Goal: Task Accomplishment & Management: Manage account settings

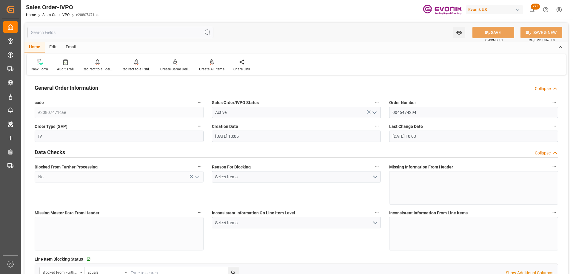
scroll to position [955, 0]
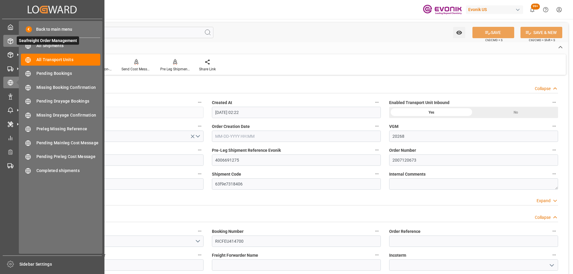
click at [8, 41] on icon at bounding box center [10, 40] width 5 height 5
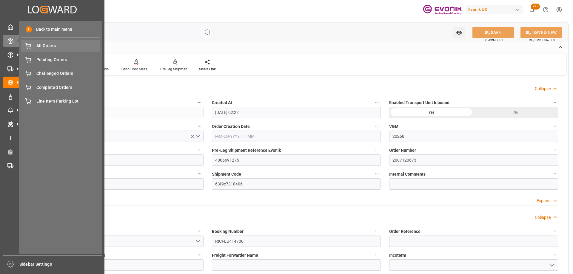
click at [59, 50] on div "All Orders All Orders" at bounding box center [60, 46] width 79 height 12
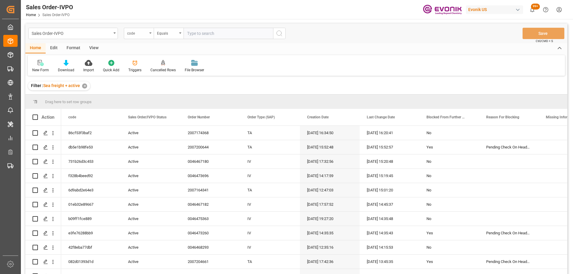
click at [133, 38] on div "code" at bounding box center [139, 33] width 30 height 11
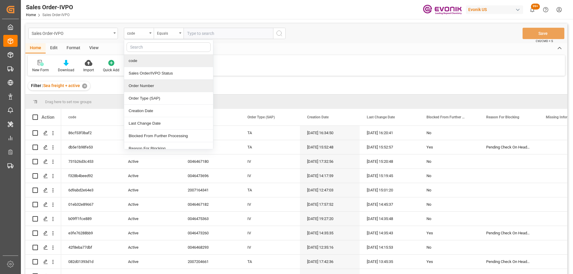
click at [151, 86] on div "Order Number" at bounding box center [168, 86] width 89 height 13
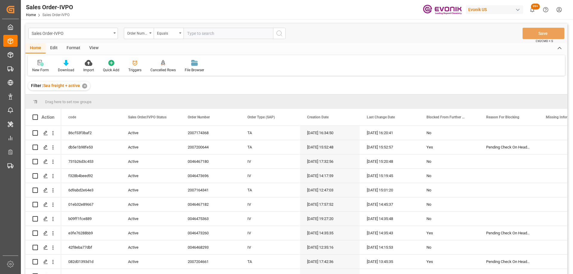
click at [194, 31] on input "text" at bounding box center [228, 33] width 90 height 11
paste input "2007116838"
type input "2007116838"
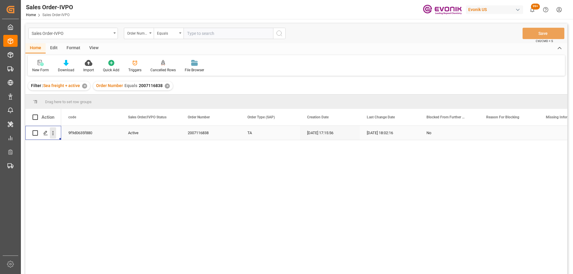
click at [54, 132] on icon "open menu" at bounding box center [53, 133] width 6 height 6
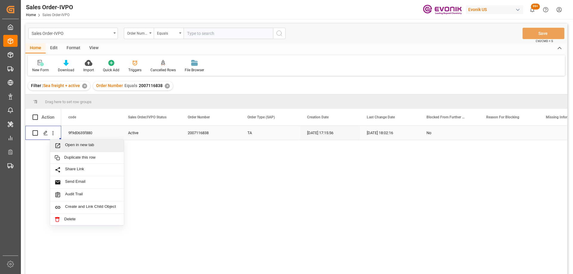
click at [70, 145] on span "Open in new tab" at bounding box center [92, 146] width 54 height 6
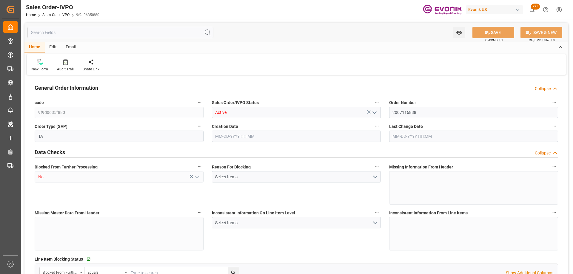
type input "CLSAI"
type input "0"
type input "1"
type input "3548.8"
type input "[DATE] 17:15"
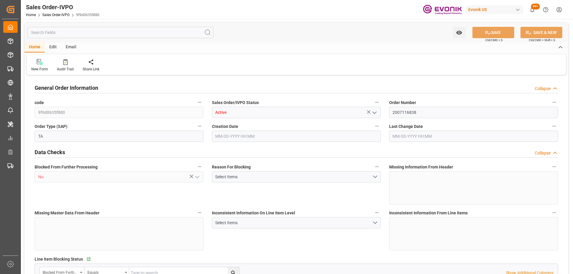
type input "[DATE] 18:02"
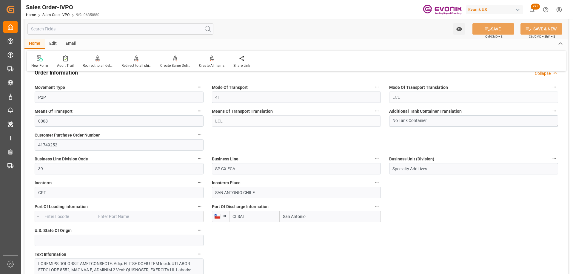
scroll to position [388, 0]
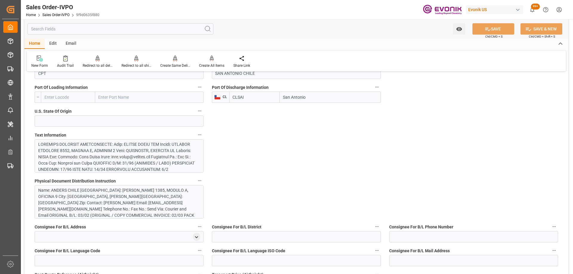
click at [133, 160] on div at bounding box center [116, 200] width 157 height 119
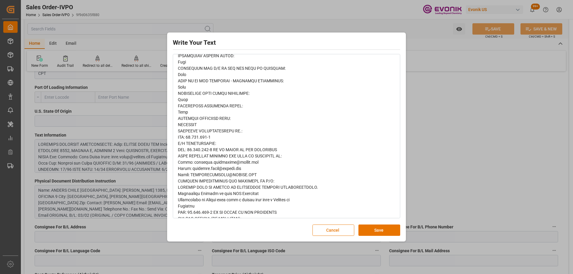
scroll to position [164, 0]
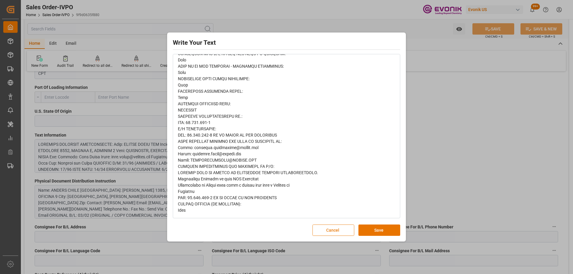
click at [322, 230] on button "Cancel" at bounding box center [333, 230] width 42 height 11
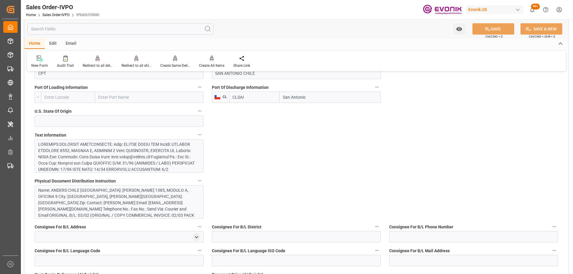
click at [69, 191] on div "Name: ANDERS CHILE SPA Street: AMERICO VESPUCIO 1385, MODULO A, OFICINA 9 City:…" at bounding box center [116, 212] width 157 height 50
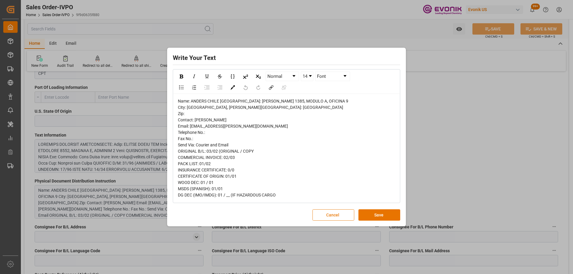
drag, startPoint x: 333, startPoint y: 215, endPoint x: 334, endPoint y: 219, distance: 3.7
click at [334, 217] on div "Write Your Text Normal 14 Font Name: ANDERS CHILE SPA Street: AMERICO VESPUCIO …" at bounding box center [287, 137] width 236 height 176
click at [334, 220] on button "Cancel" at bounding box center [333, 214] width 42 height 11
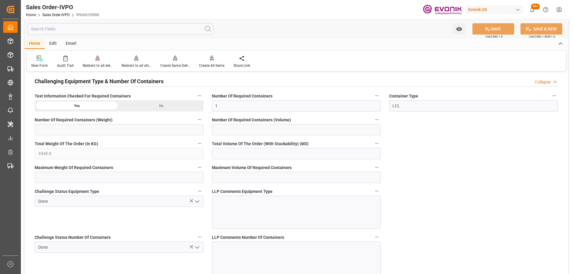
scroll to position [1236, 0]
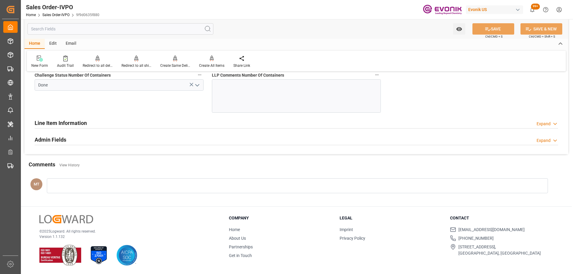
click at [147, 136] on div "Admin Fields Expand" at bounding box center [296, 139] width 523 height 11
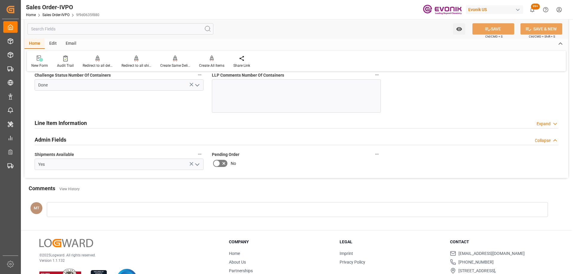
click at [150, 127] on div "Line Item Information Expand" at bounding box center [296, 122] width 523 height 11
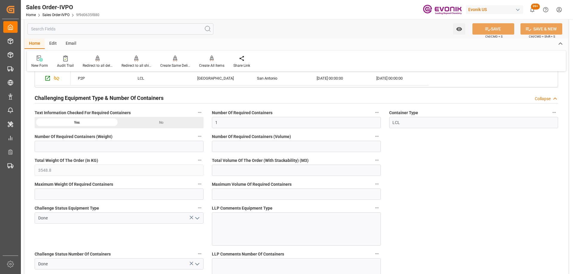
scroll to position [908, 0]
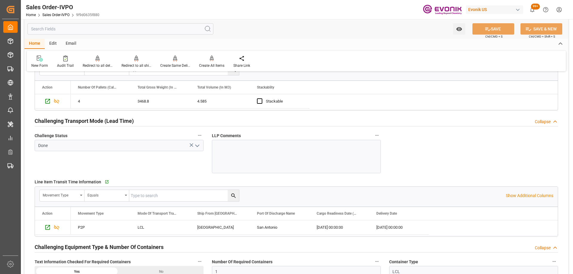
click at [138, 25] on input "text" at bounding box center [120, 28] width 186 height 11
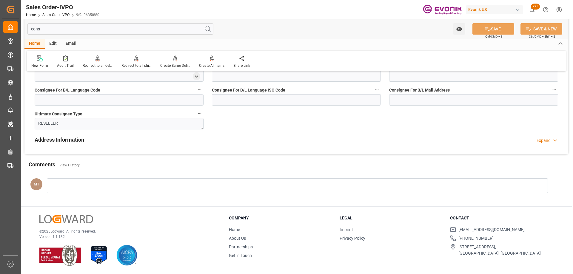
scroll to position [0, 0]
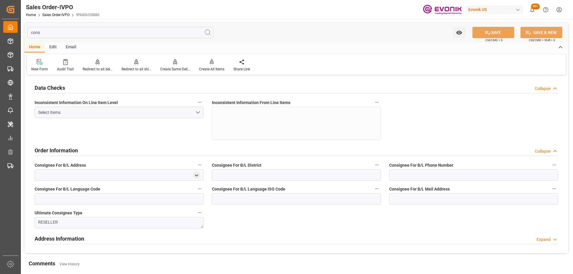
type input "cons"
click at [143, 242] on div "Address Information Expand" at bounding box center [296, 238] width 523 height 11
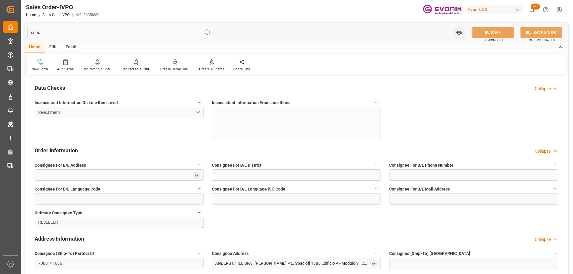
scroll to position [119, 0]
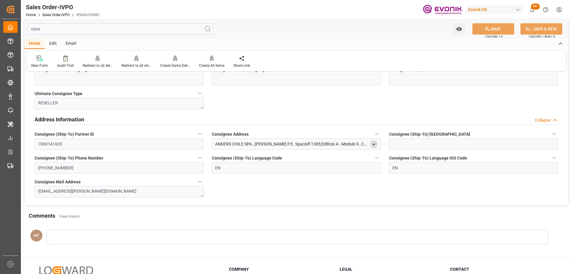
click at [374, 144] on polyline "open menu" at bounding box center [373, 144] width 3 height 1
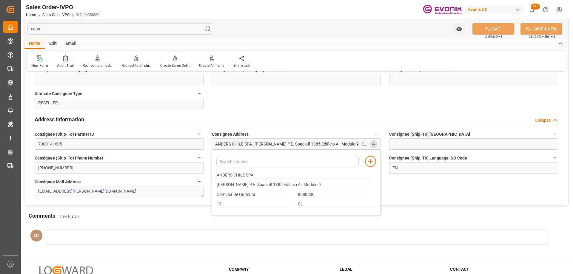
click at [274, 100] on div "Data Checks Collapse Inconsistent Information On Line Item Level Select Items I…" at bounding box center [296, 81] width 544 height 248
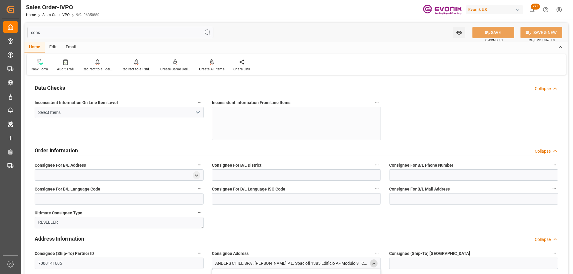
scroll to position [149, 0]
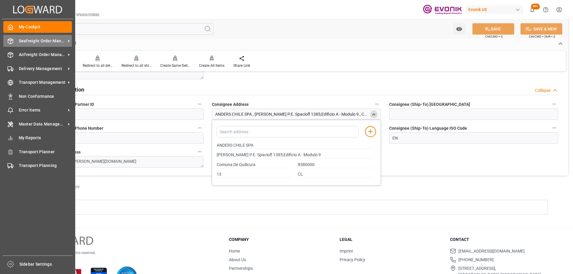
click at [13, 41] on icon at bounding box center [10, 40] width 5 height 5
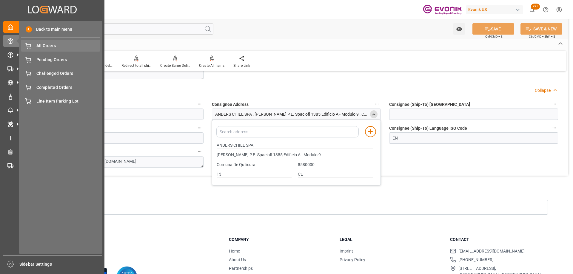
click at [37, 48] on span "All Orders" at bounding box center [68, 46] width 64 height 6
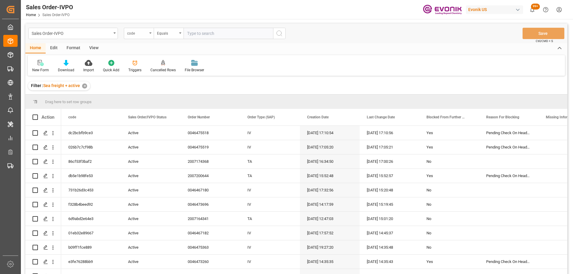
click at [140, 33] on div "code" at bounding box center [137, 32] width 20 height 7
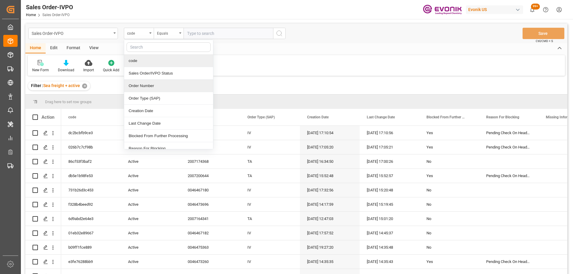
click at [151, 86] on div "Order Number" at bounding box center [168, 86] width 89 height 13
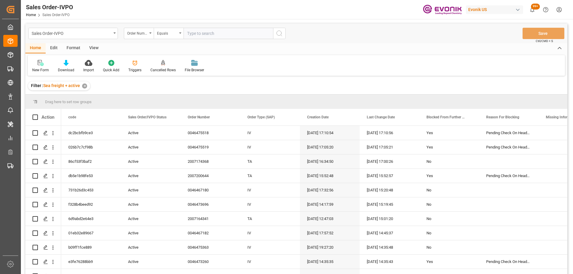
click at [204, 35] on input "text" at bounding box center [228, 33] width 90 height 11
paste input "46475169"
click at [186, 32] on input "46475169" at bounding box center [228, 33] width 90 height 11
type input "0046475169"
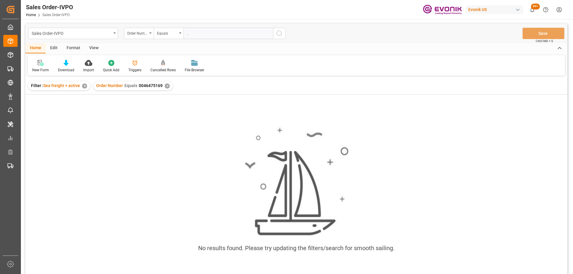
type input "."
click at [84, 86] on div "✕" at bounding box center [84, 86] width 5 height 5
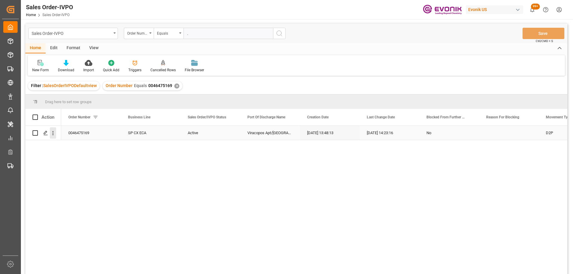
click at [54, 134] on icon "open menu" at bounding box center [53, 133] width 6 height 6
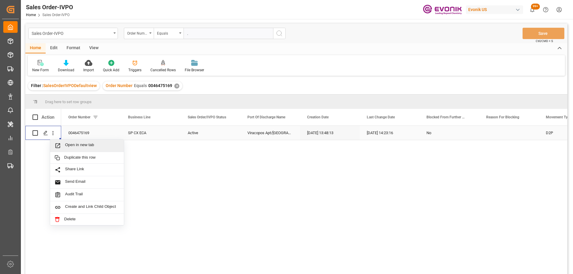
click at [69, 145] on span "Open in new tab" at bounding box center [92, 146] width 54 height 6
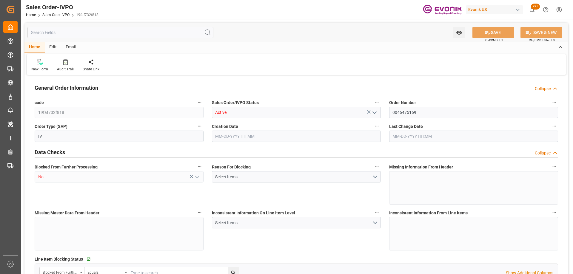
type input "BRVCP"
type input "2669.55"
type input "1"
type input "228.72"
type input "09-30-2025 13:48"
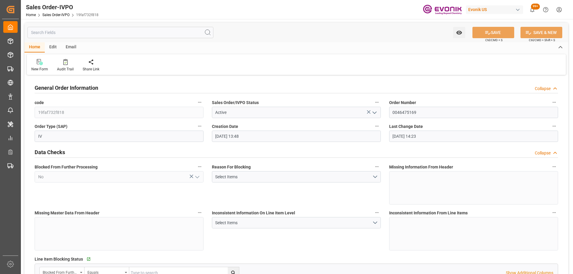
type input "09-30-2025 14:23"
click at [135, 62] on icon at bounding box center [136, 62] width 4 height 6
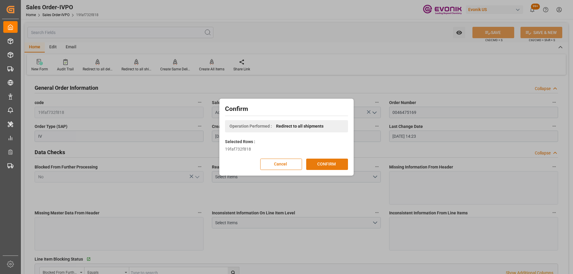
click at [332, 165] on button "CONFIRM" at bounding box center [327, 164] width 42 height 11
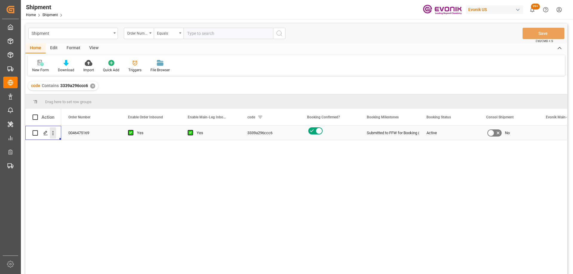
click at [53, 135] on icon "open menu" at bounding box center [53, 133] width 1 height 4
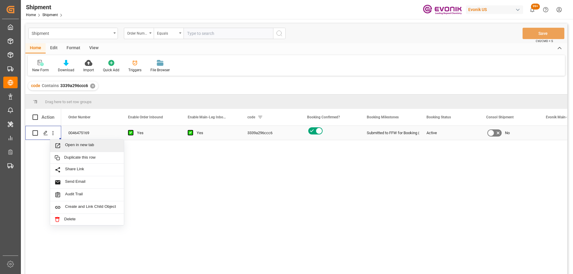
click at [65, 144] on span "Open in new tab" at bounding box center [92, 146] width 54 height 6
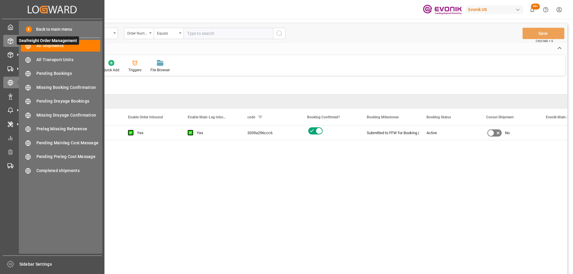
click at [12, 41] on icon at bounding box center [10, 41] width 6 height 6
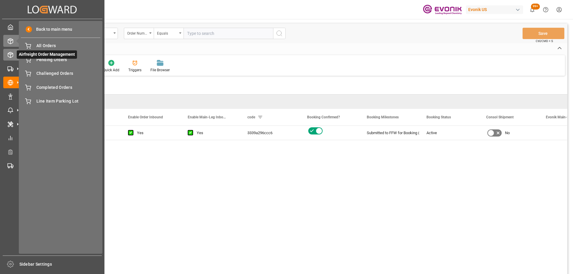
click at [10, 51] on div "Airfreight Order Management Airfreight Order Management" at bounding box center [52, 55] width 98 height 12
click at [53, 62] on span "All Line Items" at bounding box center [68, 60] width 64 height 6
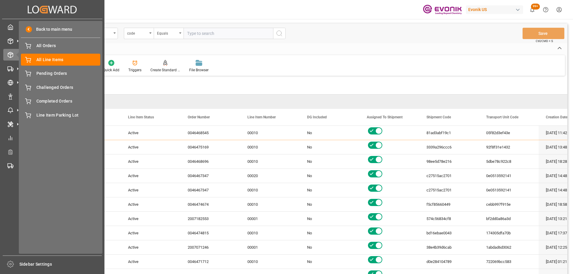
click at [351, 81] on div "Filter : Air Mode ✕" at bounding box center [296, 86] width 542 height 17
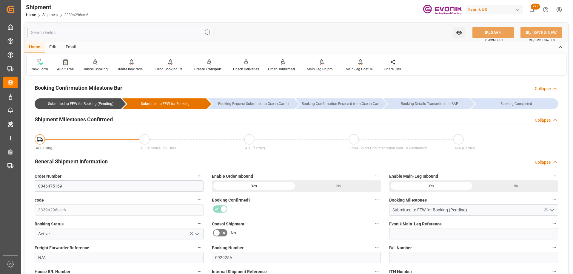
click at [67, 61] on div at bounding box center [65, 62] width 17 height 6
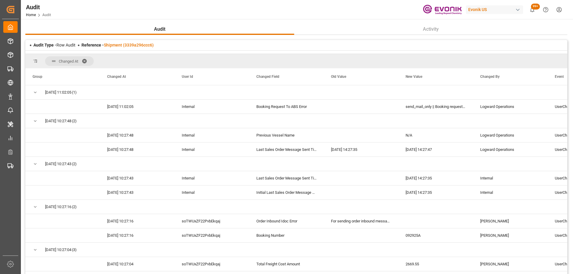
click at [85, 62] on span at bounding box center [87, 60] width 10 height 5
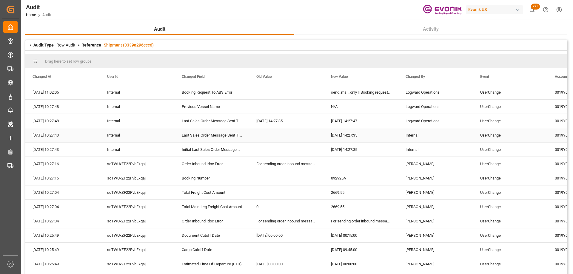
click at [241, 137] on div "Last Sales Order Message Sent Time" at bounding box center [212, 135] width 75 height 14
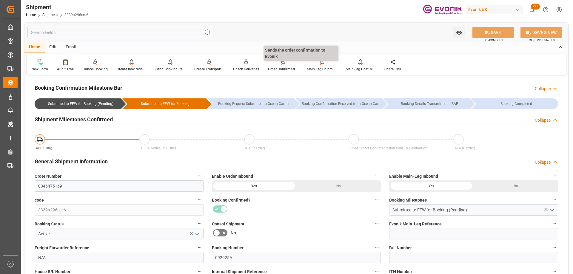
click at [281, 64] on icon at bounding box center [283, 61] width 4 height 5
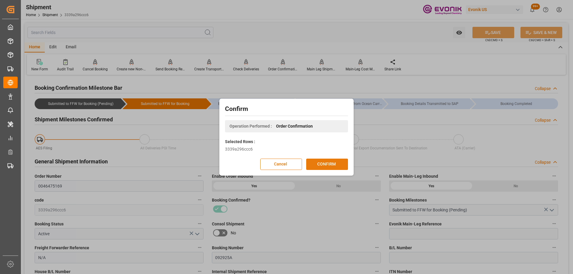
click at [317, 165] on button "CONFIRM" at bounding box center [327, 164] width 42 height 11
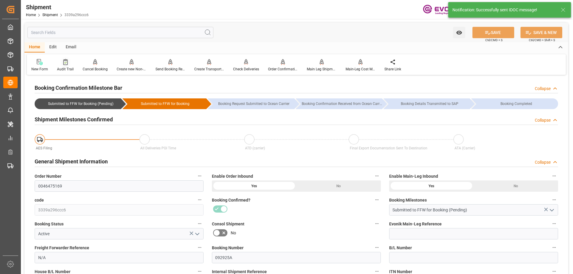
click at [64, 62] on icon at bounding box center [65, 62] width 4 height 6
